Goal: Entertainment & Leisure: Consume media (video, audio)

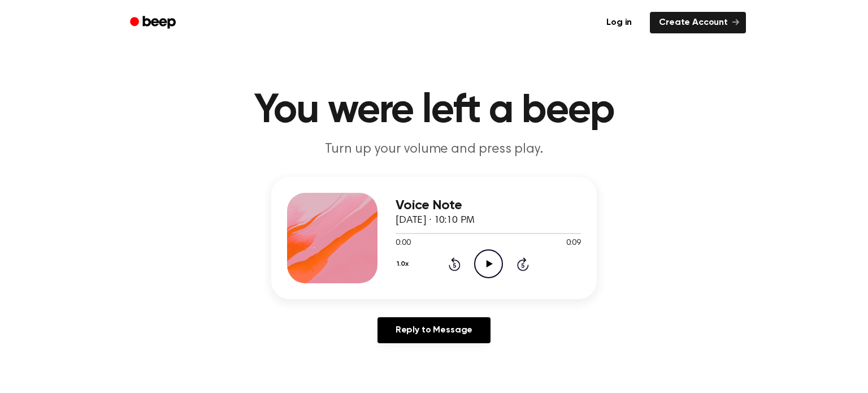
click at [481, 258] on icon "Play Audio" at bounding box center [488, 263] width 29 height 29
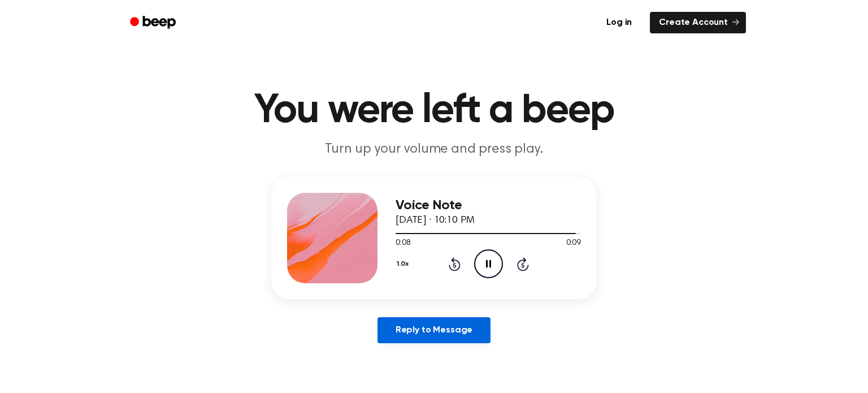
click at [431, 333] on link "Reply to Message" at bounding box center [434, 330] width 113 height 26
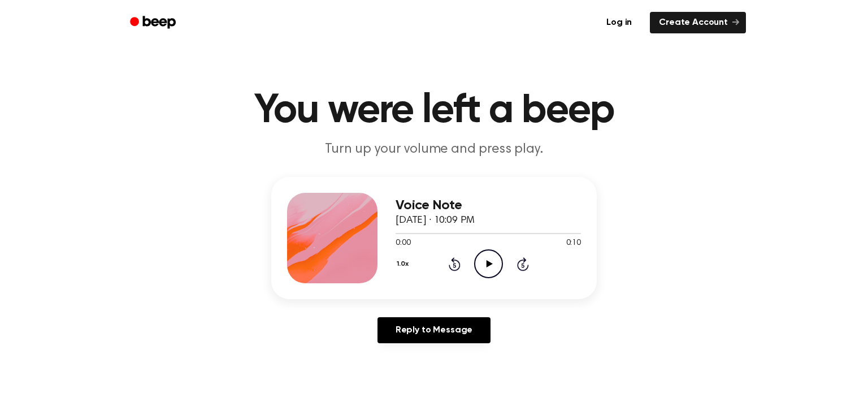
click at [487, 270] on icon "Play Audio" at bounding box center [488, 263] width 29 height 29
click at [497, 257] on icon "Play Audio" at bounding box center [488, 263] width 29 height 29
click at [473, 265] on div "1.0x Rewind 5 seconds Play Audio Skip 5 seconds" at bounding box center [488, 263] width 185 height 29
click at [478, 263] on icon "Play Audio" at bounding box center [488, 263] width 29 height 29
click at [481, 258] on icon "Play Audio" at bounding box center [488, 263] width 29 height 29
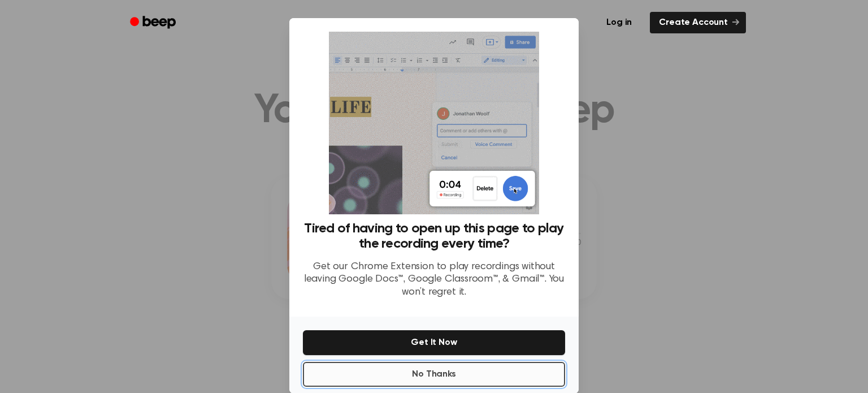
click at [459, 378] on button "No Thanks" at bounding box center [434, 374] width 262 height 25
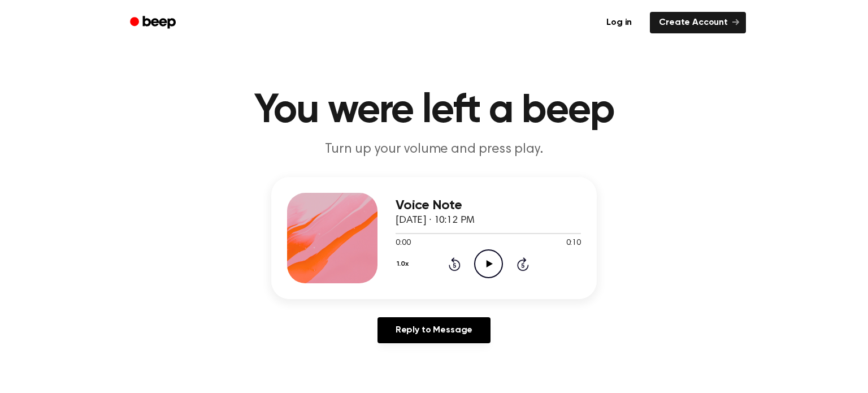
click at [486, 256] on icon "Play Audio" at bounding box center [488, 263] width 29 height 29
click at [483, 253] on icon "Play Audio" at bounding box center [488, 263] width 29 height 29
click at [491, 263] on icon "Play Audio" at bounding box center [488, 263] width 29 height 29
click at [499, 269] on icon "Play Audio" at bounding box center [488, 263] width 29 height 29
click at [487, 262] on icon "Play Audio" at bounding box center [488, 263] width 29 height 29
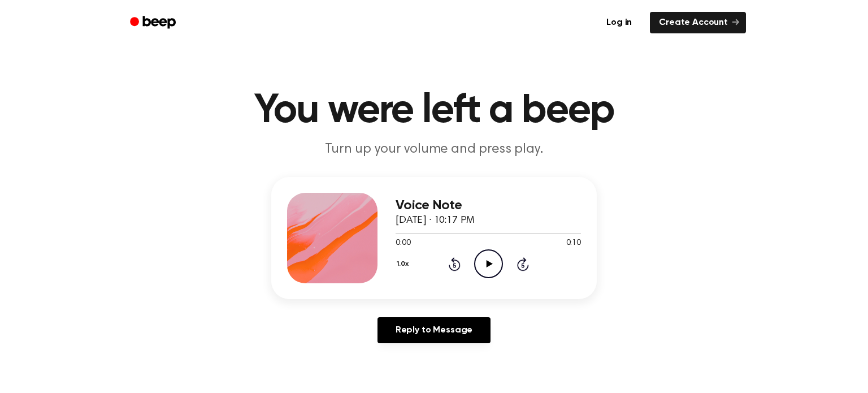
click at [483, 264] on icon "Play Audio" at bounding box center [488, 263] width 29 height 29
click at [479, 273] on icon "Play Audio" at bounding box center [488, 263] width 29 height 29
click at [472, 271] on div "1.0x Rewind 5 seconds Play Audio Skip 5 seconds" at bounding box center [488, 263] width 185 height 29
click at [477, 267] on icon "Play Audio" at bounding box center [488, 263] width 29 height 29
click at [474, 257] on icon "Play Audio" at bounding box center [488, 263] width 29 height 29
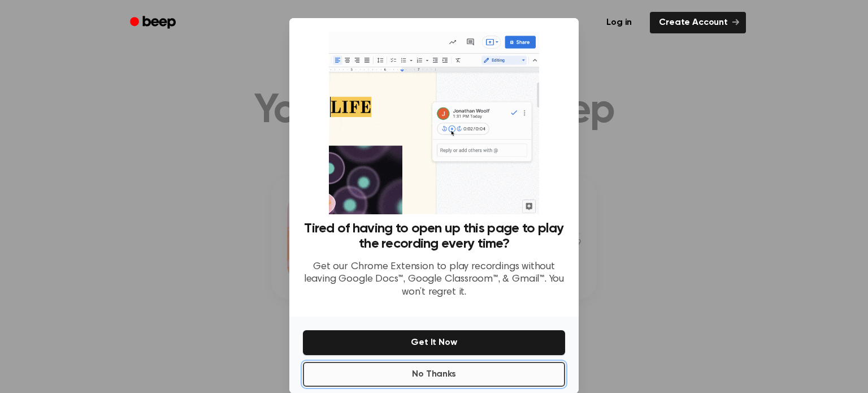
click at [306, 379] on button "No Thanks" at bounding box center [434, 374] width 262 height 25
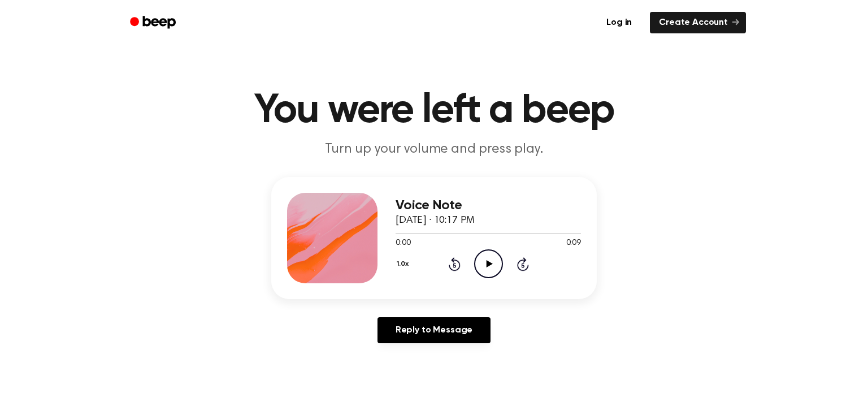
click at [489, 259] on icon "Play Audio" at bounding box center [488, 263] width 29 height 29
